Goal: Transaction & Acquisition: Book appointment/travel/reservation

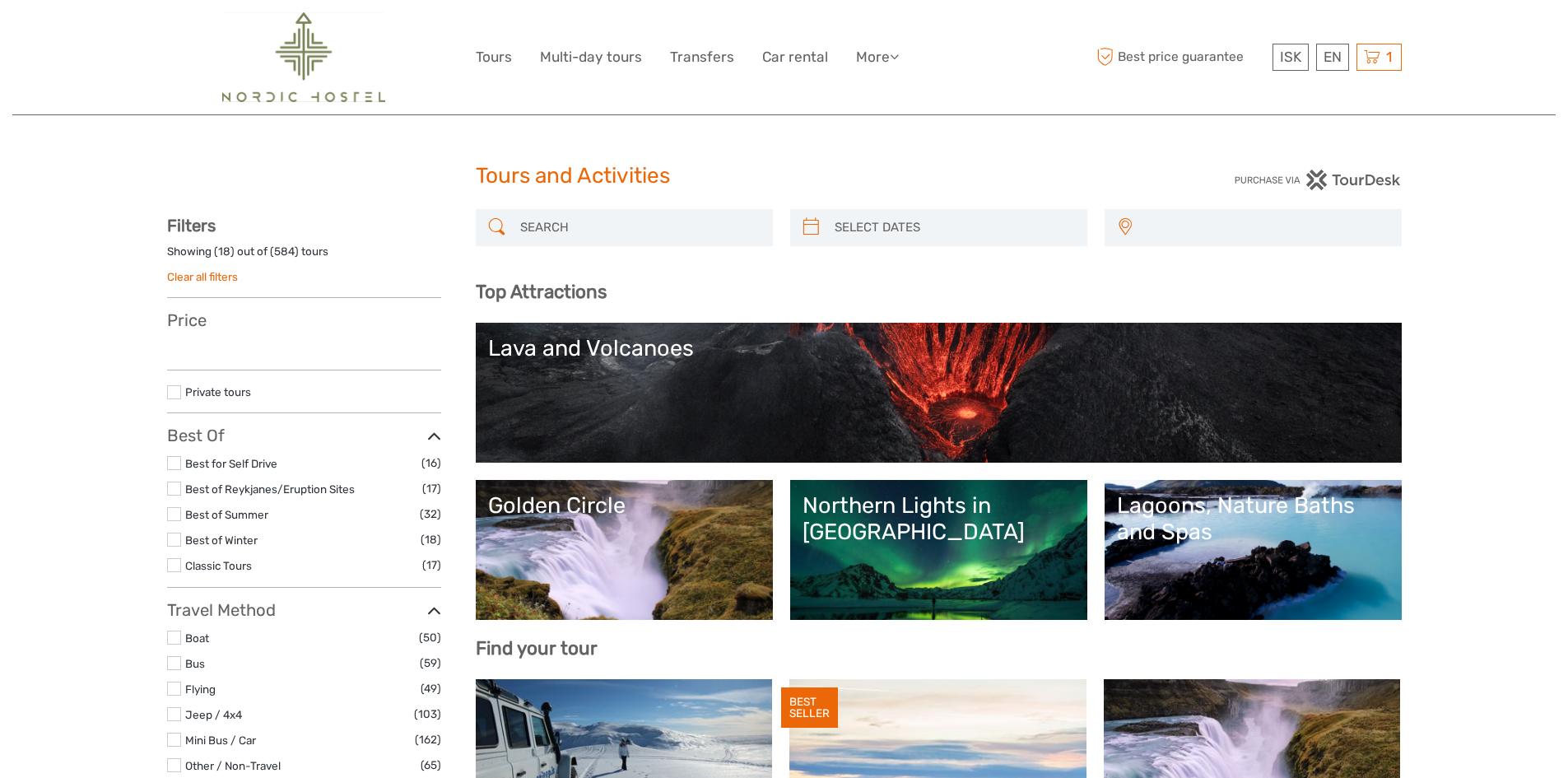
select select
click at [1386, 50] on span "1" at bounding box center [1389, 57] width 11 height 17
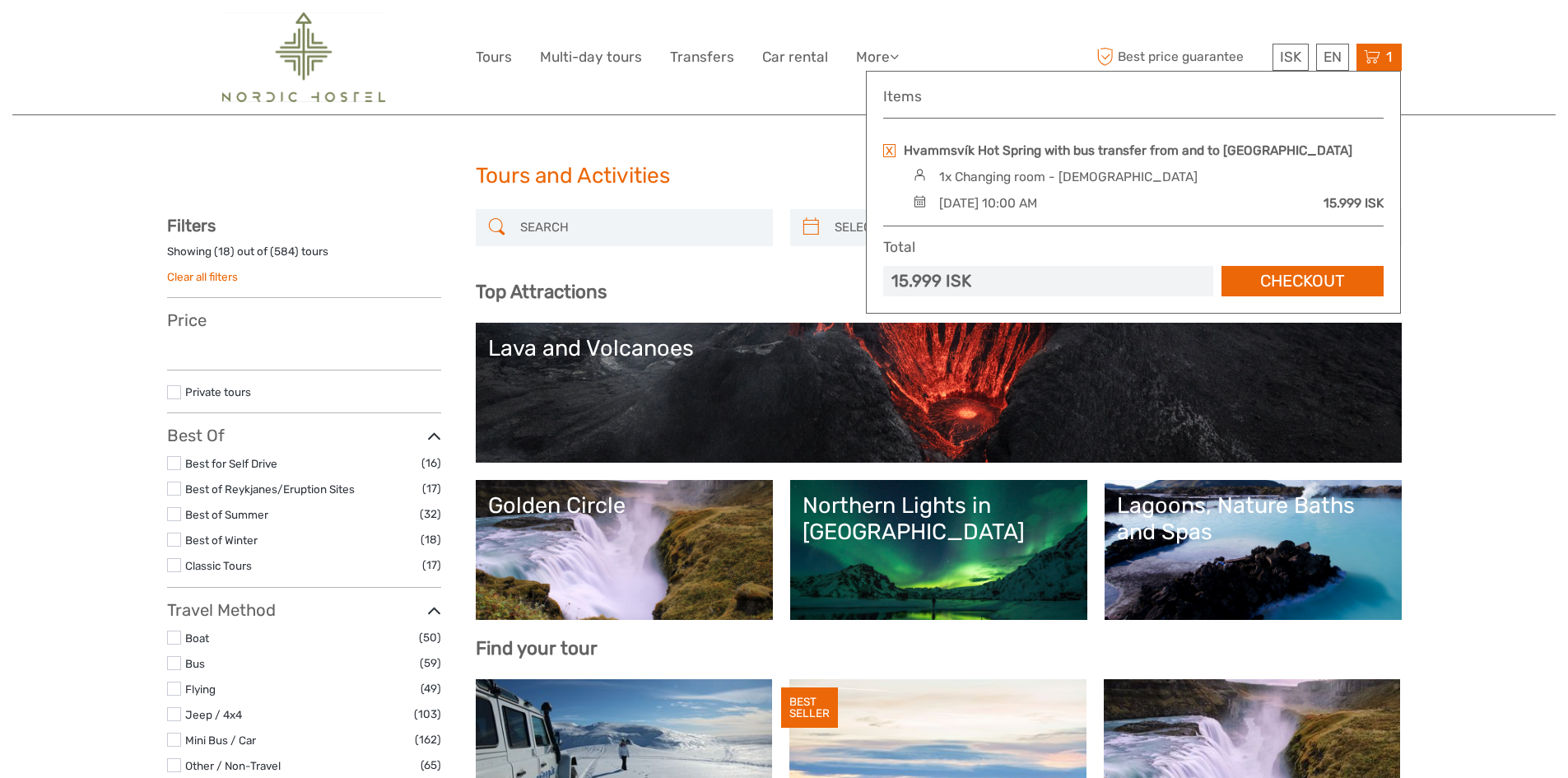
select select
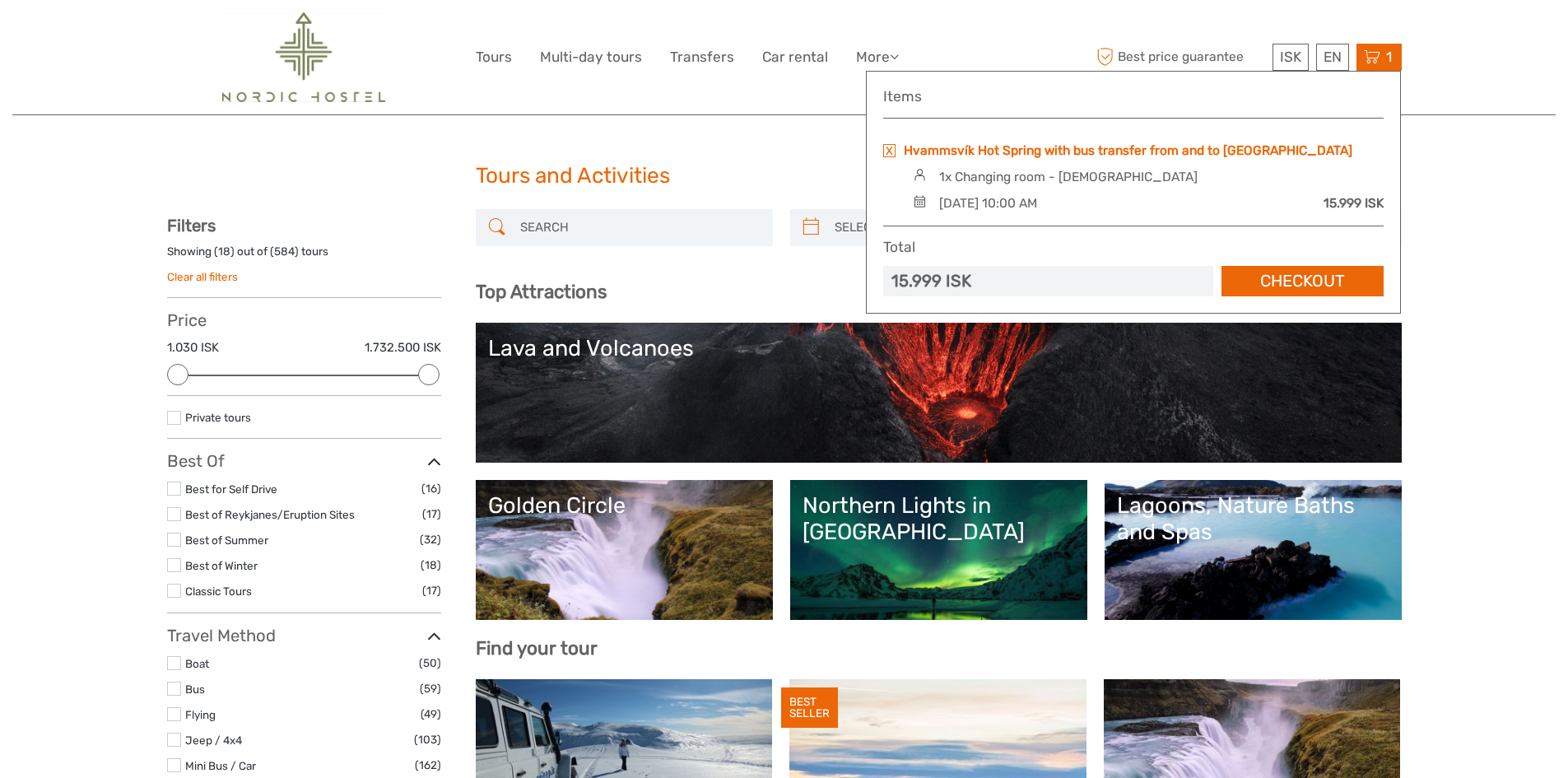
click at [1125, 154] on link "Hvammsvík Hot Spring with bus transfer from and to [GEOGRAPHIC_DATA]" at bounding box center [1128, 151] width 449 height 19
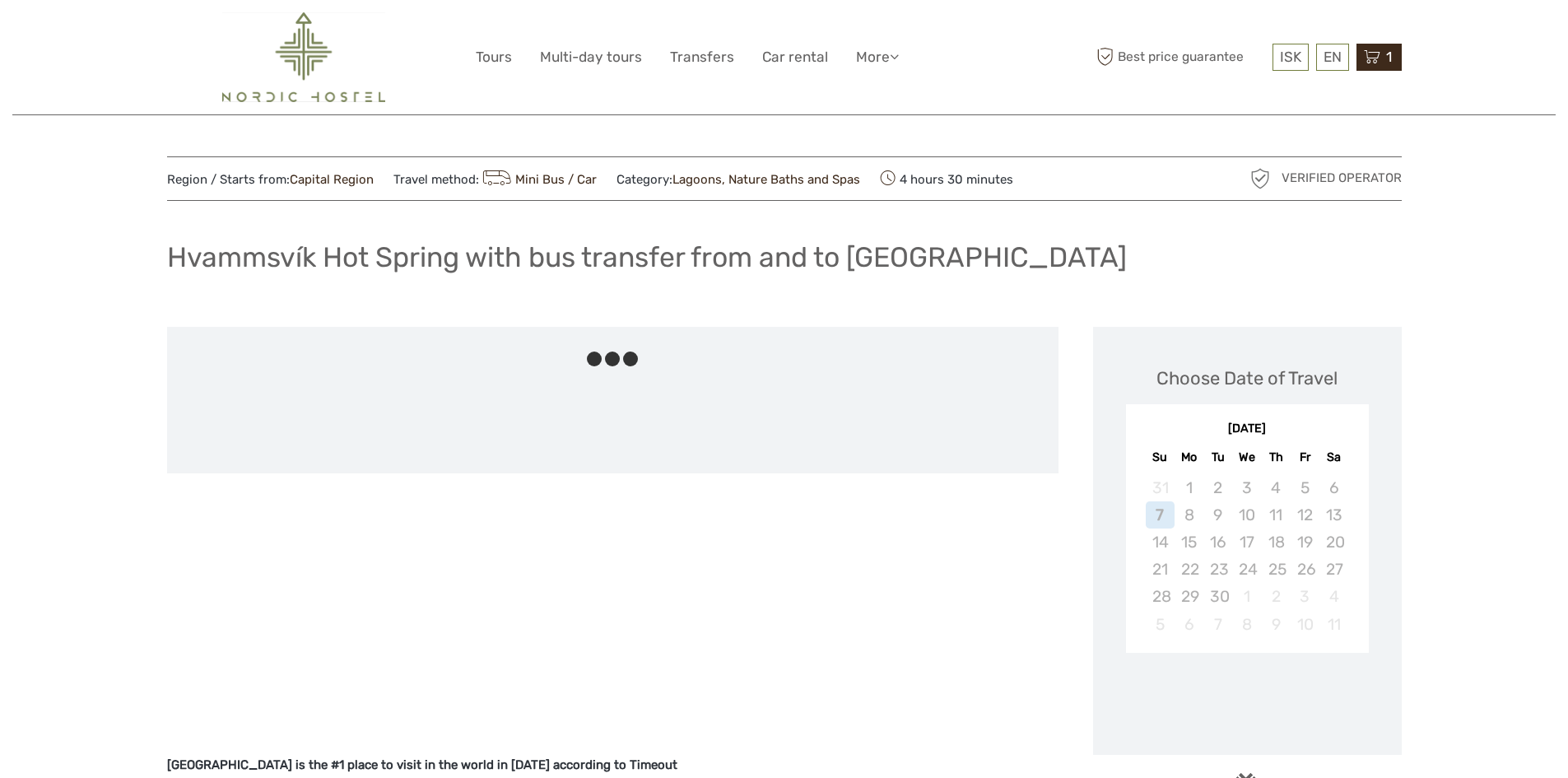
click at [1384, 53] on span "1" at bounding box center [1389, 57] width 11 height 17
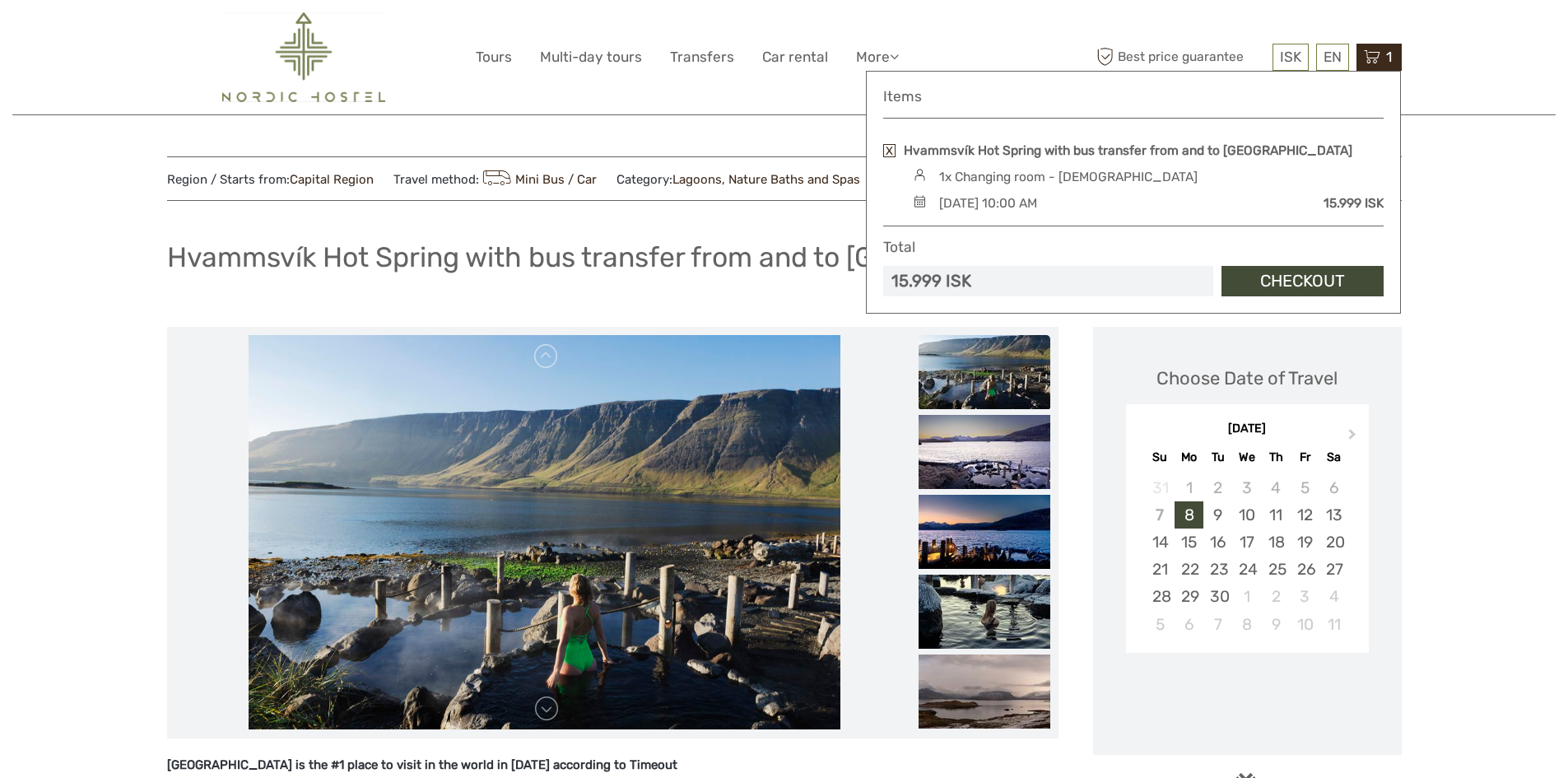
click at [886, 154] on link at bounding box center [889, 151] width 12 height 13
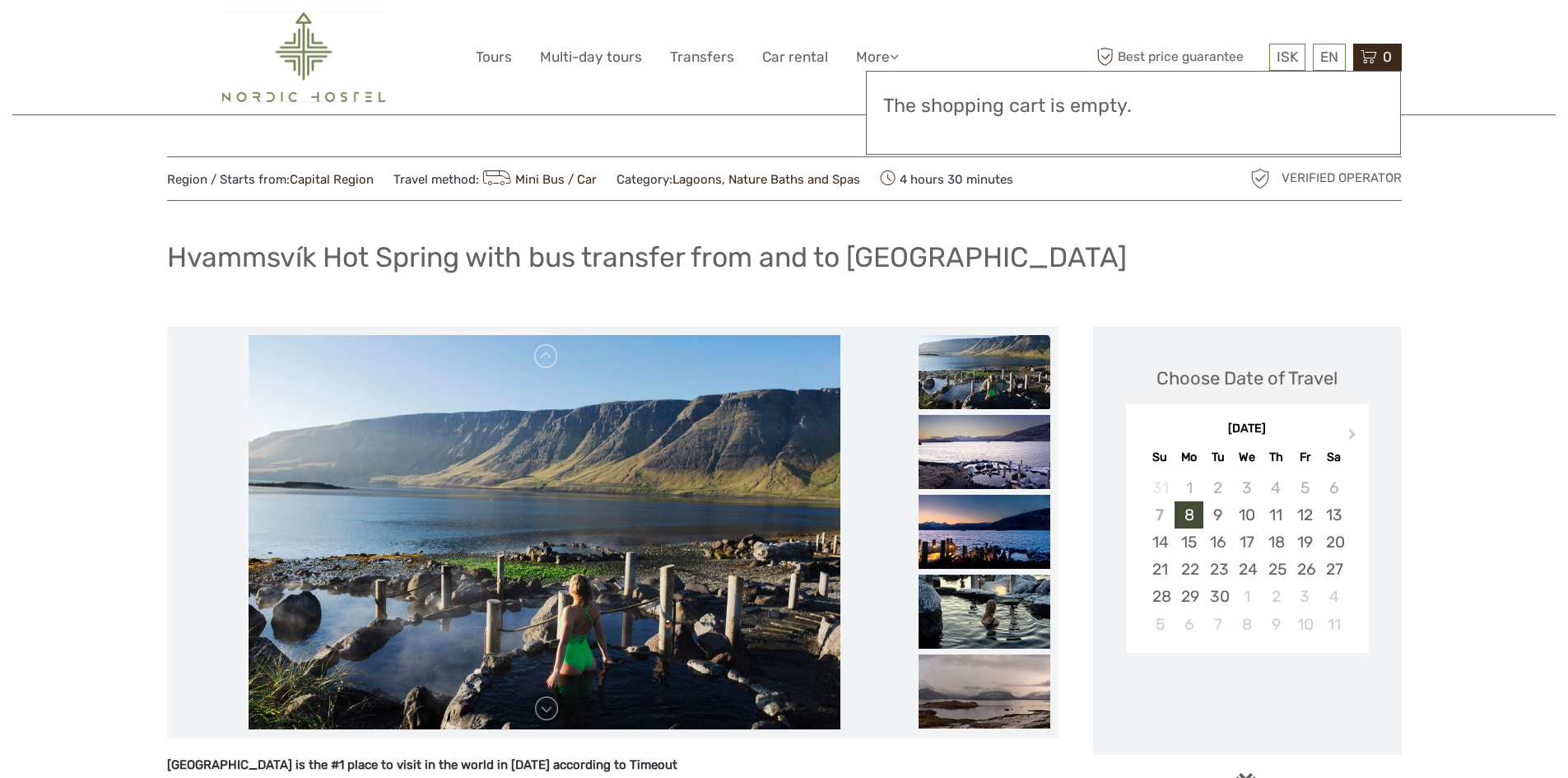
click at [554, 105] on div "ISK ISK € $ £ EN English Español Deutsch Tours Multi-day tours Transfers Car re…" at bounding box center [784, 57] width 1235 height 115
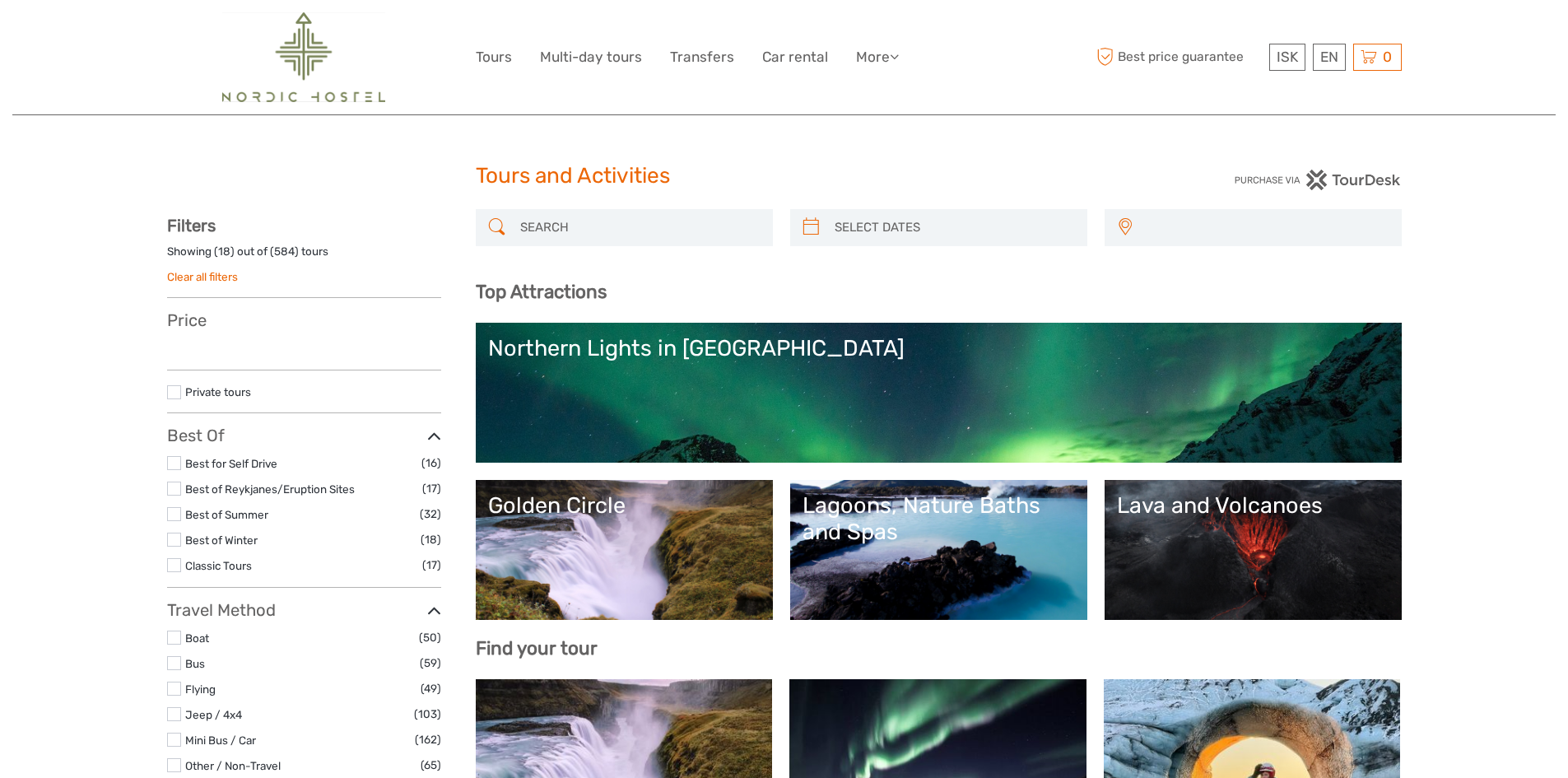
select select
